Goal: Find contact information

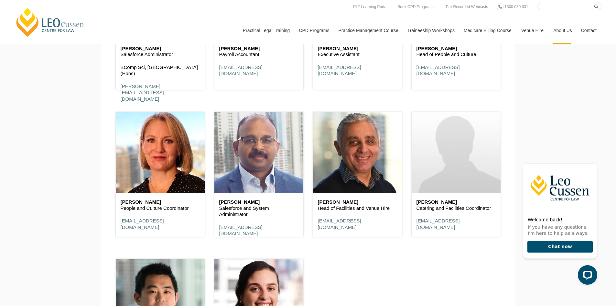
scroll to position [3791, 0]
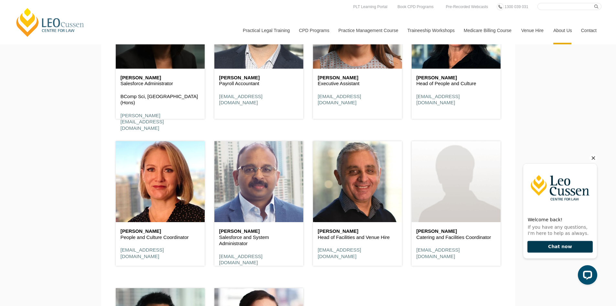
click at [566, 246] on button "Chat now" at bounding box center [560, 247] width 65 height 12
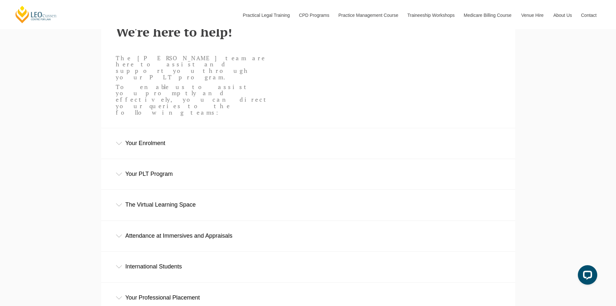
scroll to position [226, 0]
click at [205, 220] on div "Attendance at Immersives and Appraisals" at bounding box center [308, 235] width 414 height 30
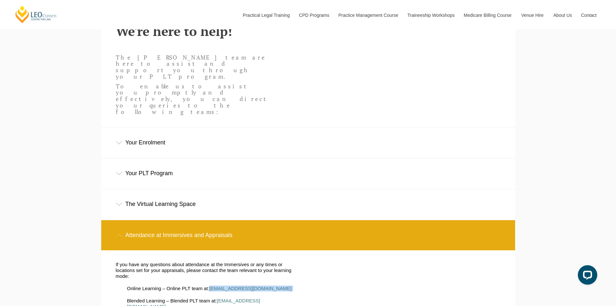
drag, startPoint x: 270, startPoint y: 258, endPoint x: 210, endPoint y: 258, distance: 59.5
click at [210, 285] on li "Online Learning – Online PLT team at: [EMAIL_ADDRESS][DOMAIN_NAME]" at bounding box center [212, 288] width 171 height 6
copy li "[EMAIL_ADDRESS][DOMAIN_NAME]"
